Goal: Transaction & Acquisition: Purchase product/service

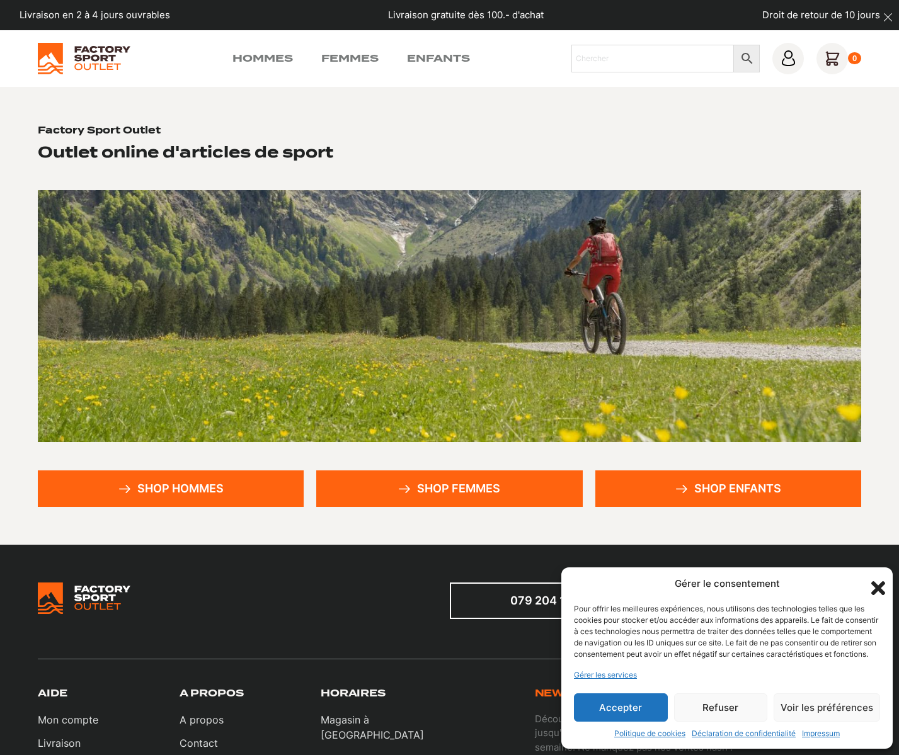
click at [610, 706] on button "Accepter" at bounding box center [621, 707] width 94 height 28
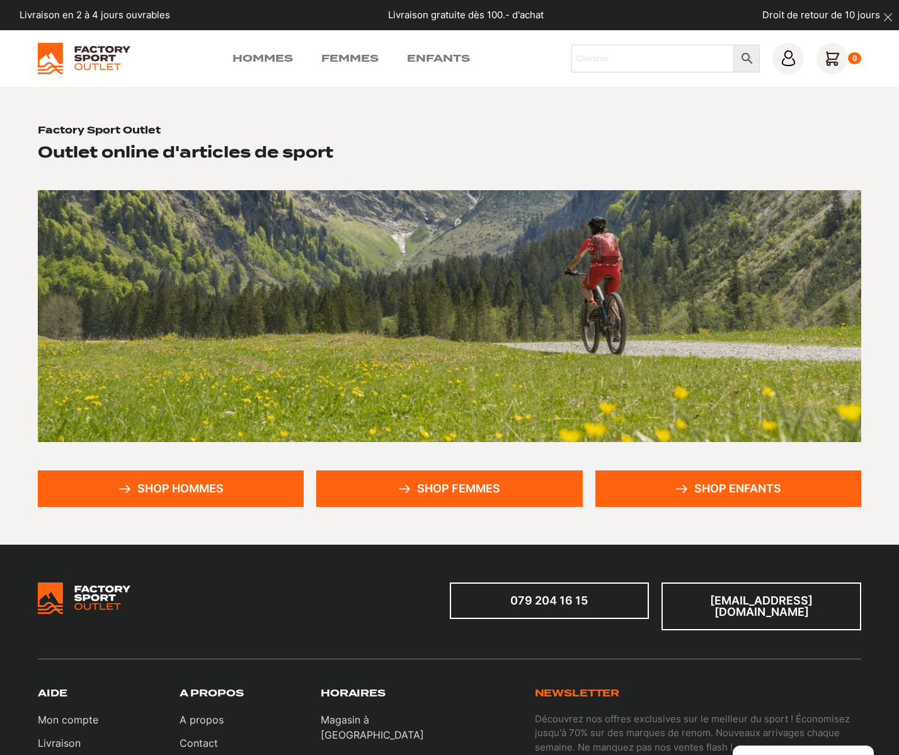
click at [190, 481] on link "Shop hommes" at bounding box center [171, 488] width 266 height 37
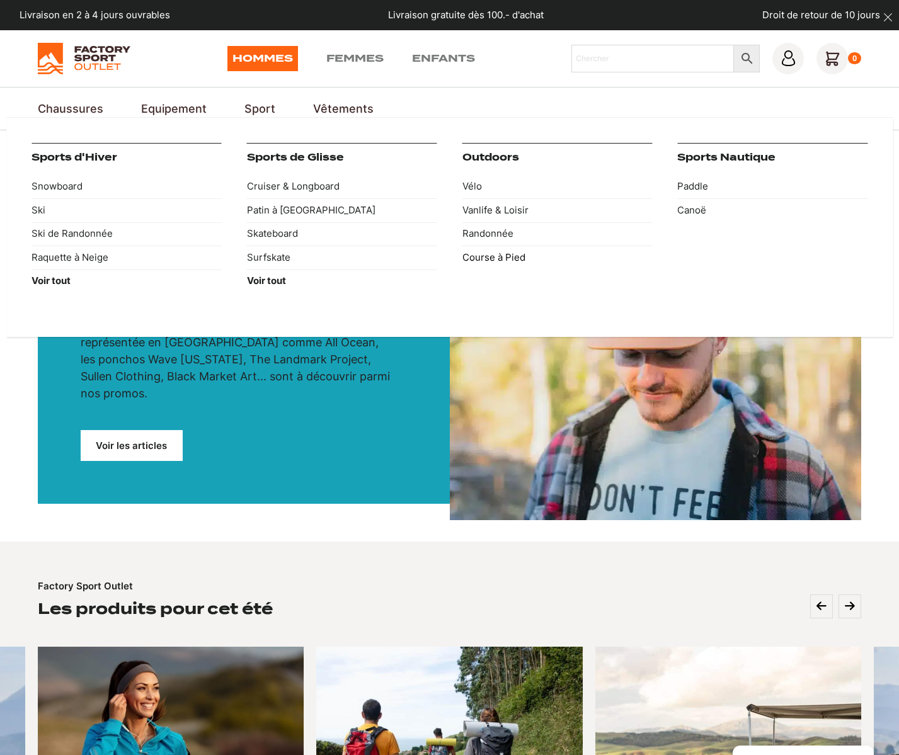
click at [505, 263] on link "Course à Pied" at bounding box center [557, 258] width 190 height 24
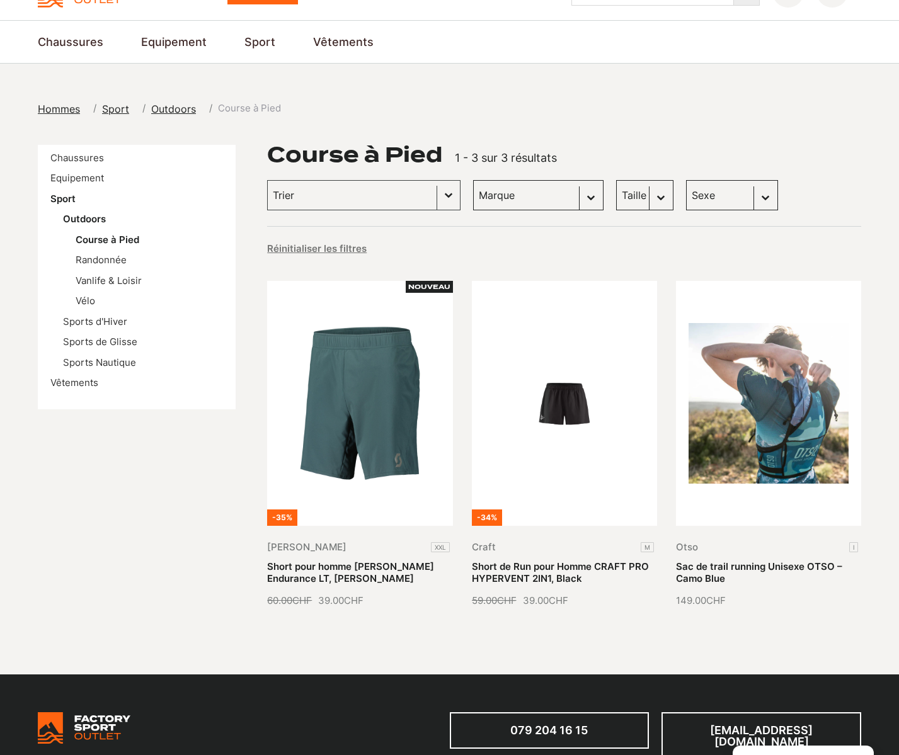
scroll to position [63, 0]
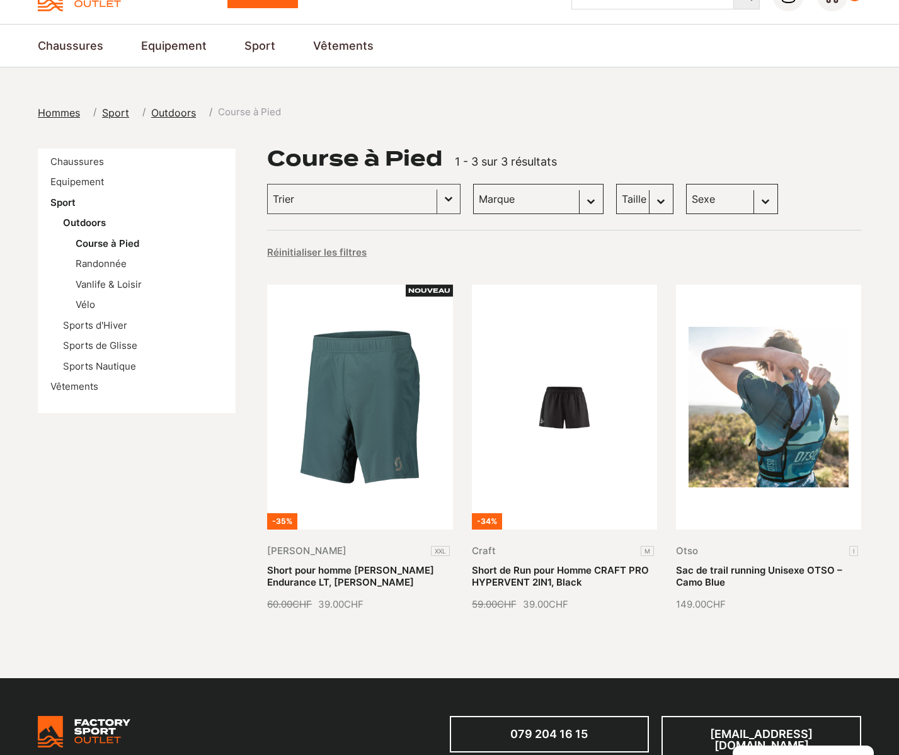
click at [694, 193] on select "Sexe Hommes (3) Femmes (1)" at bounding box center [732, 199] width 92 height 30
click at [602, 140] on section "Hommes Sport Outdoors Course à Pied Chaussures Equipement Sport Outdoors Course…" at bounding box center [449, 372] width 899 height 611
click at [69, 161] on link "Chaussures" at bounding box center [77, 162] width 54 height 12
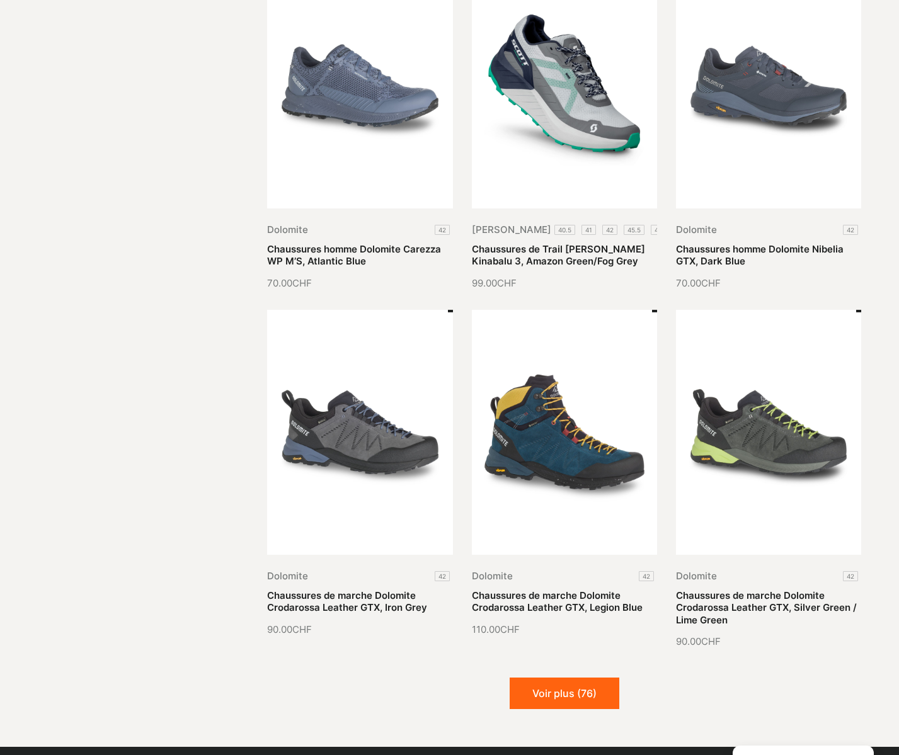
scroll to position [1134, 0]
